Goal: Communication & Community: Connect with others

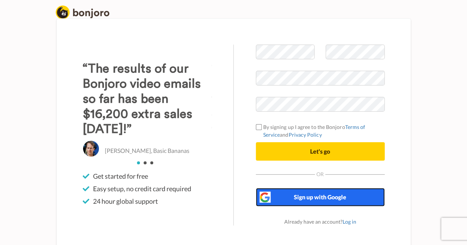
click at [325, 200] on span "Sign up with Google" at bounding box center [320, 197] width 52 height 7
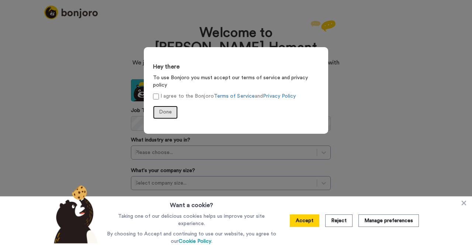
click at [165, 110] on span "Done" at bounding box center [165, 112] width 13 height 5
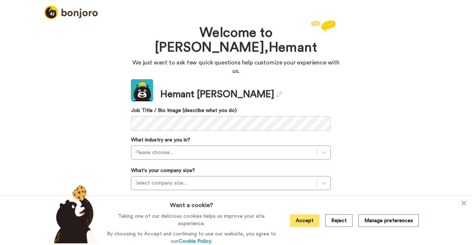
click at [304, 224] on button "Accept" at bounding box center [305, 221] width 30 height 13
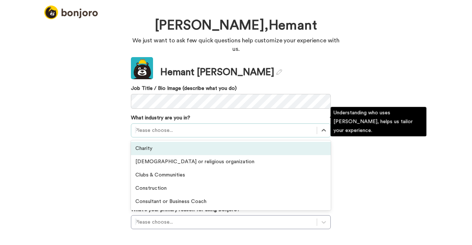
click at [168, 138] on div "option Charity focused, 1 of 21. 21 results available. Use Up and Down to choos…" at bounding box center [231, 131] width 200 height 14
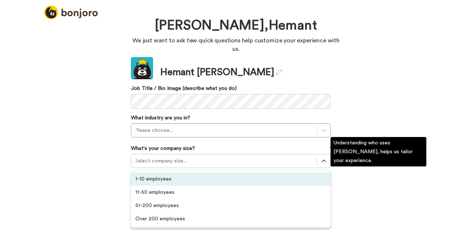
click at [147, 157] on div at bounding box center [224, 161] width 178 height 9
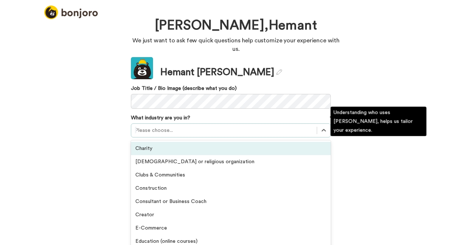
click at [163, 126] on div at bounding box center [224, 130] width 178 height 9
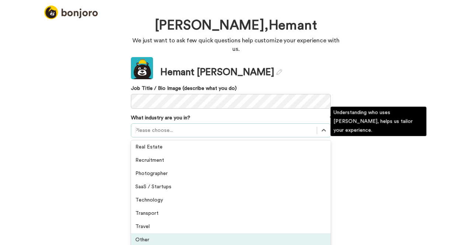
scroll to position [171, 0]
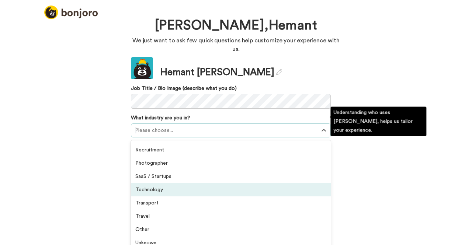
click at [165, 183] on div "Technology" at bounding box center [231, 189] width 200 height 13
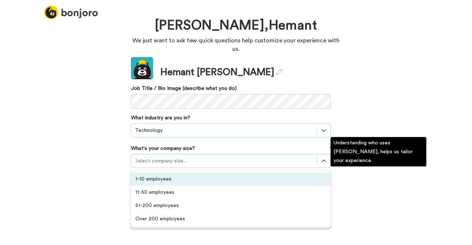
click at [172, 157] on div at bounding box center [224, 161] width 178 height 9
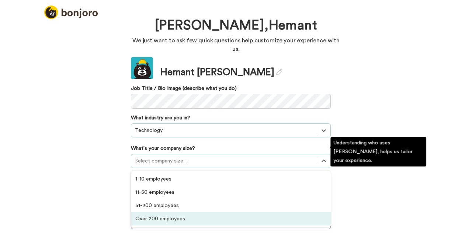
click at [155, 212] on div "Over 200 employees" at bounding box center [231, 218] width 200 height 13
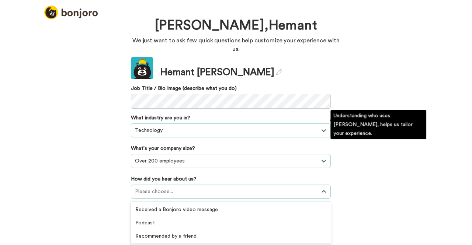
scroll to position [80, 0]
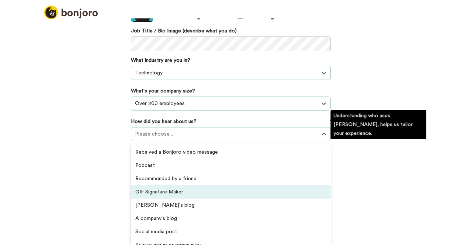
click at [177, 141] on div "option GIF Signature Maker focused, 4 of 20. 20 results available. Use Up and D…" at bounding box center [231, 134] width 200 height 14
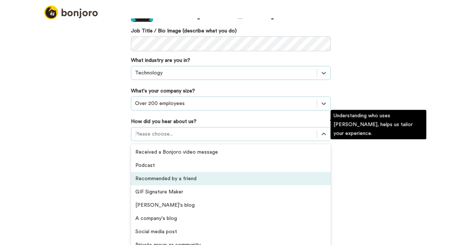
click at [172, 172] on div "Recommended by a friend" at bounding box center [231, 178] width 200 height 13
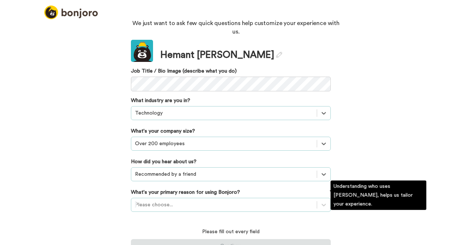
scroll to position [82, 0]
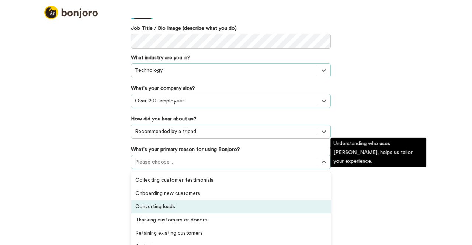
click at [193, 169] on div "option Converting leads focused, 3 of 6. 6 results available. Use Up and Down t…" at bounding box center [231, 162] width 200 height 14
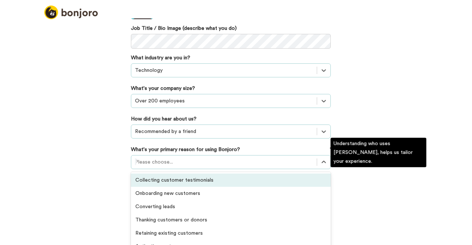
click at [183, 174] on div "Collecting customer testimonials" at bounding box center [231, 180] width 200 height 13
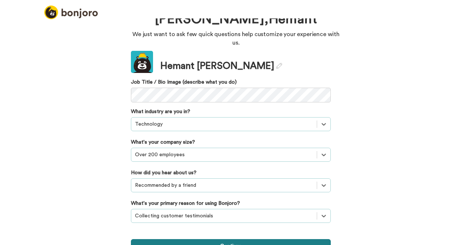
click at [233, 239] on button "Continue" at bounding box center [231, 246] width 200 height 14
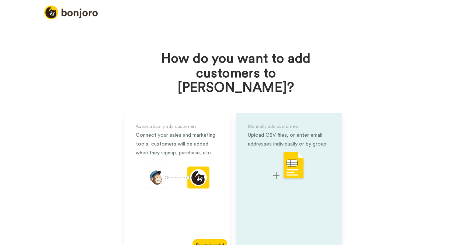
click at [308, 167] on div "Manually add customers Upload CSV files, or enter email addresses individually …" at bounding box center [289, 184] width 106 height 142
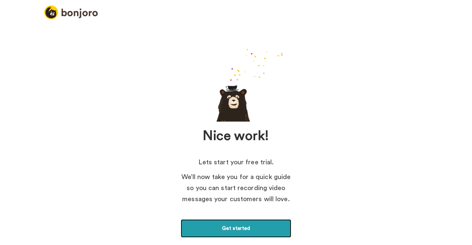
click at [235, 231] on link "Get started" at bounding box center [236, 228] width 111 height 18
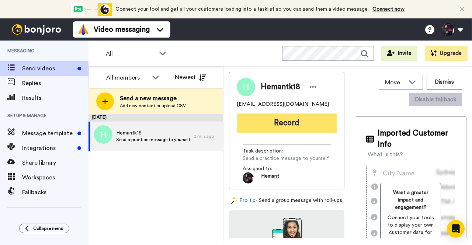
click at [295, 129] on button "Record" at bounding box center [287, 123] width 100 height 19
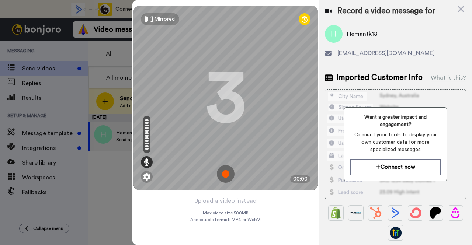
click at [225, 173] on img at bounding box center [226, 174] width 18 height 18
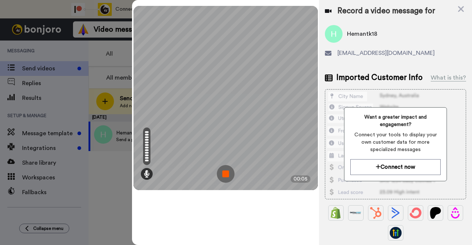
click at [221, 172] on img at bounding box center [226, 174] width 18 height 18
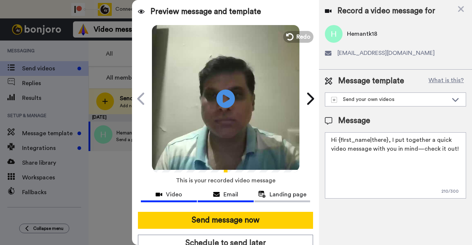
click at [226, 194] on span "Email" at bounding box center [231, 194] width 15 height 9
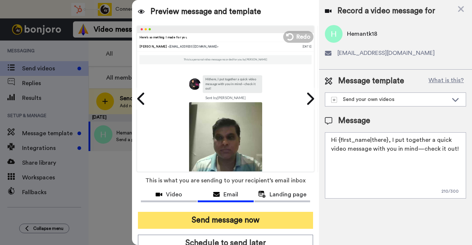
click at [236, 218] on button "Send message now" at bounding box center [225, 220] width 175 height 17
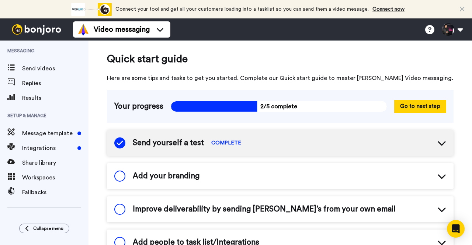
click at [437, 177] on icon at bounding box center [441, 176] width 9 height 9
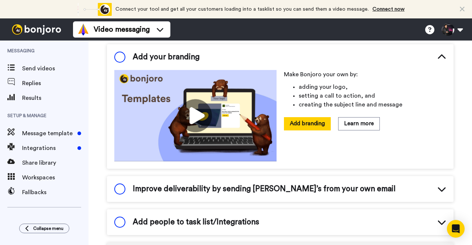
scroll to position [132, 0]
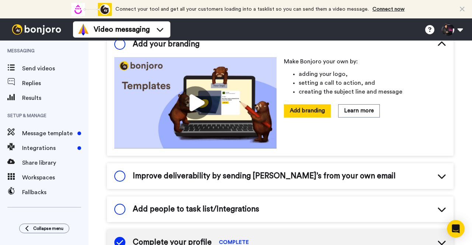
click at [437, 173] on icon at bounding box center [441, 176] width 9 height 9
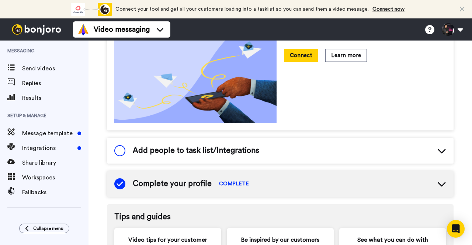
scroll to position [289, 0]
click at [438, 183] on icon at bounding box center [442, 185] width 8 height 4
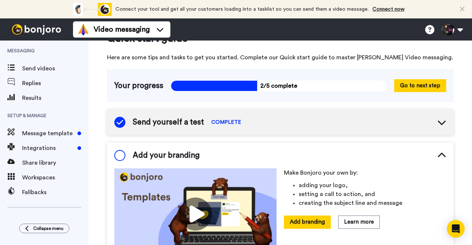
scroll to position [0, 0]
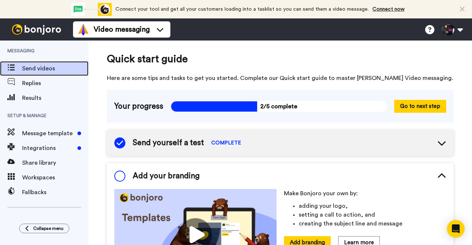
click at [41, 70] on span "Send videos" at bounding box center [55, 68] width 66 height 9
